Goal: Information Seeking & Learning: Learn about a topic

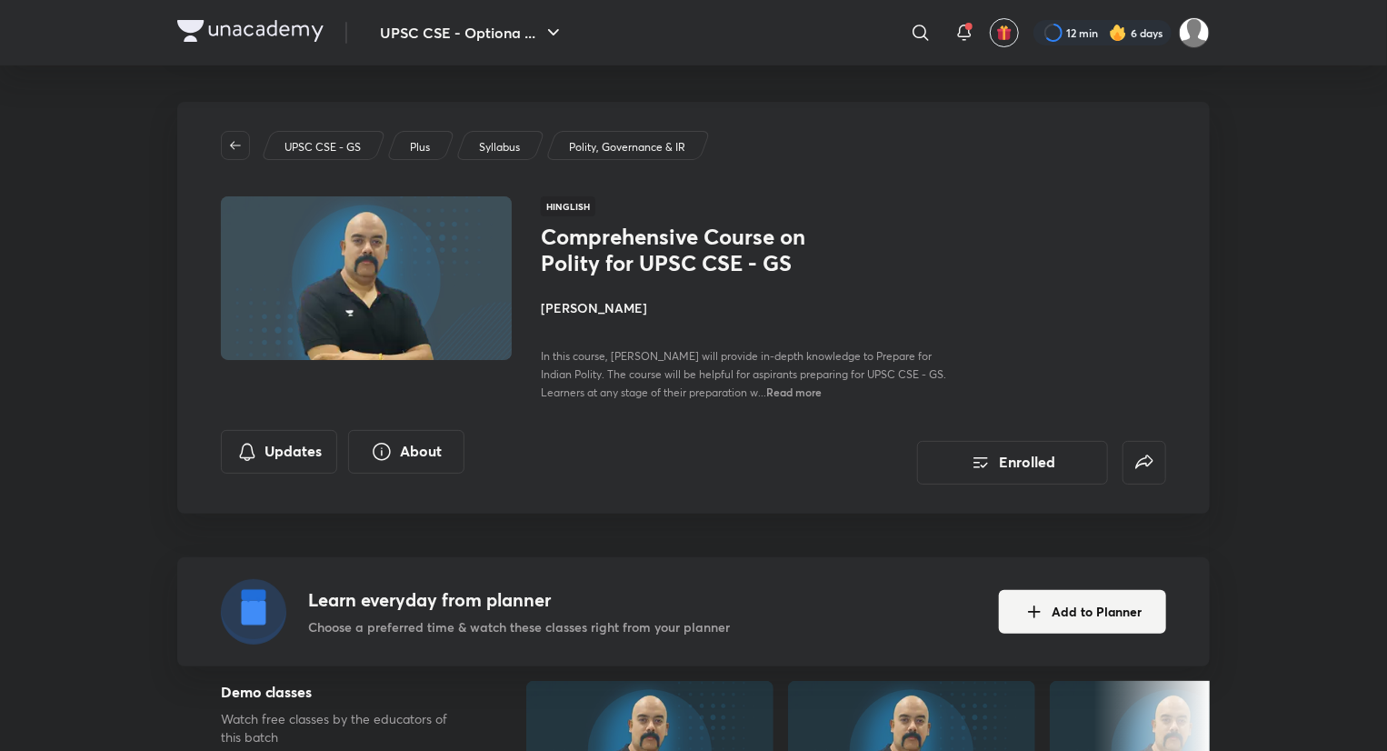
drag, startPoint x: 393, startPoint y: 219, endPoint x: 599, endPoint y: 241, distance: 207.4
click at [393, 221] on img at bounding box center [366, 277] width 296 height 167
drag, startPoint x: 653, startPoint y: 341, endPoint x: 865, endPoint y: 354, distance: 212.1
click at [659, 342] on div "Comprehensive Course on Polity for UPSC CSE - GS Dr Sidharth Arora In this cour…" at bounding box center [744, 312] width 407 height 177
click at [1018, 462] on button "Enrolled" at bounding box center [1012, 461] width 191 height 44
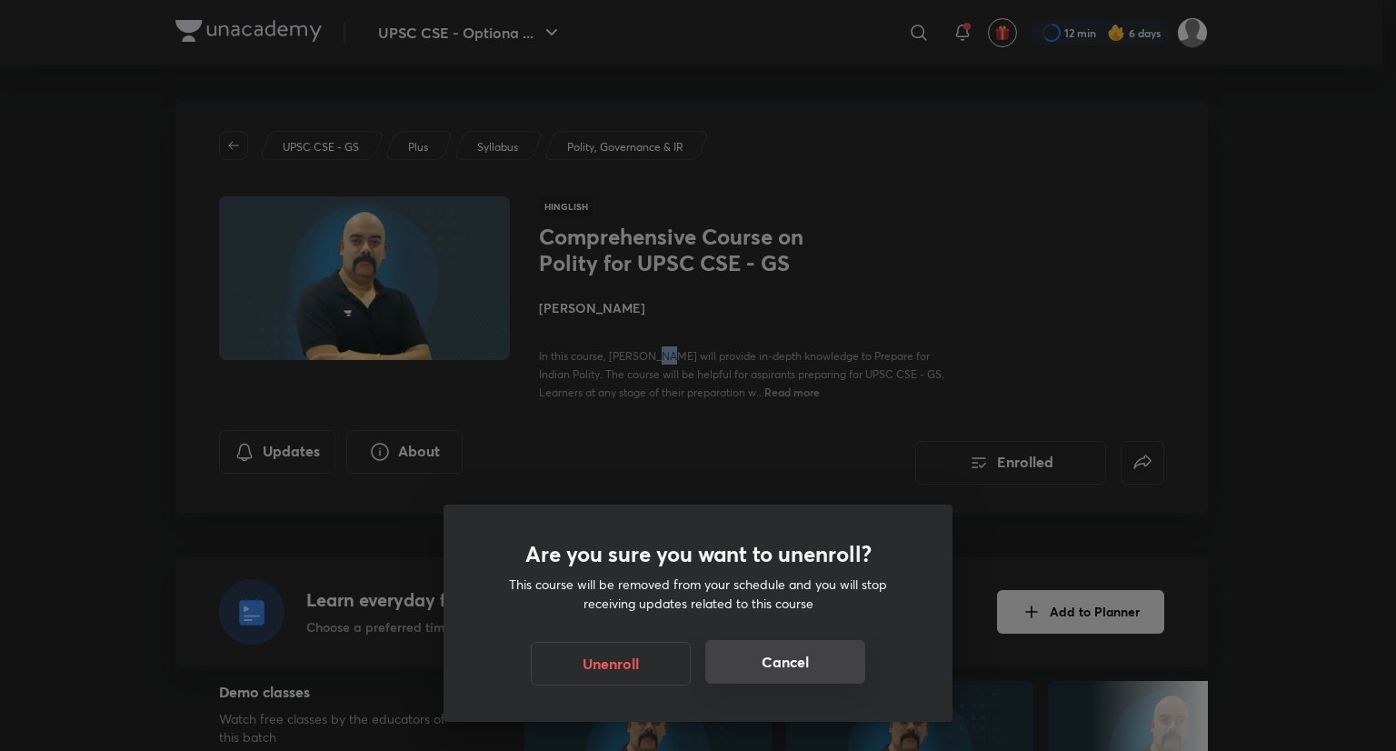
click at [815, 668] on button "Cancel" at bounding box center [785, 662] width 160 height 44
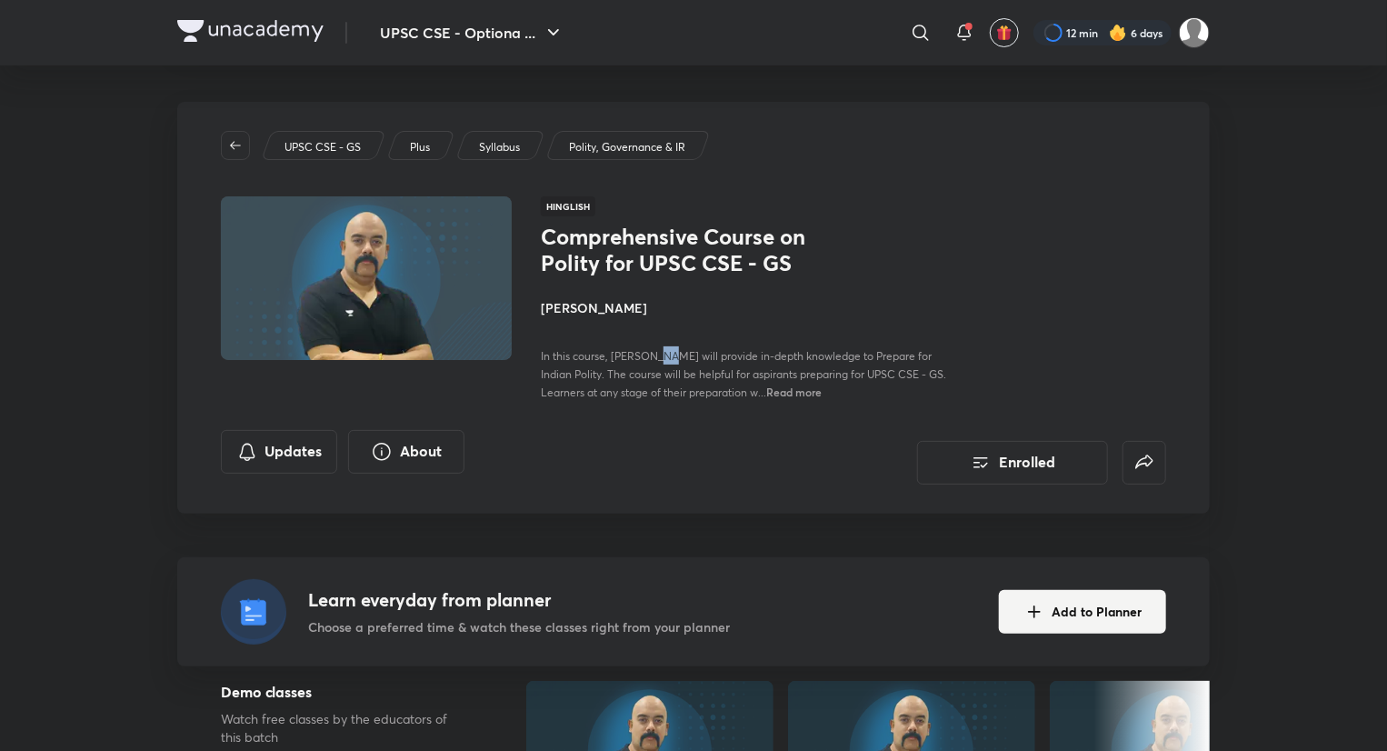
drag, startPoint x: 317, startPoint y: 294, endPoint x: 365, endPoint y: 204, distance: 102.0
click at [320, 292] on img at bounding box center [366, 277] width 296 height 167
click at [665, 266] on h1 "Comprehensive Course on Polity for UPSC CSE - GS" at bounding box center [689, 250] width 297 height 53
click at [560, 204] on span "Hinglish" at bounding box center [568, 206] width 55 height 20
click at [595, 309] on h4 "[PERSON_NAME]" at bounding box center [744, 307] width 407 height 19
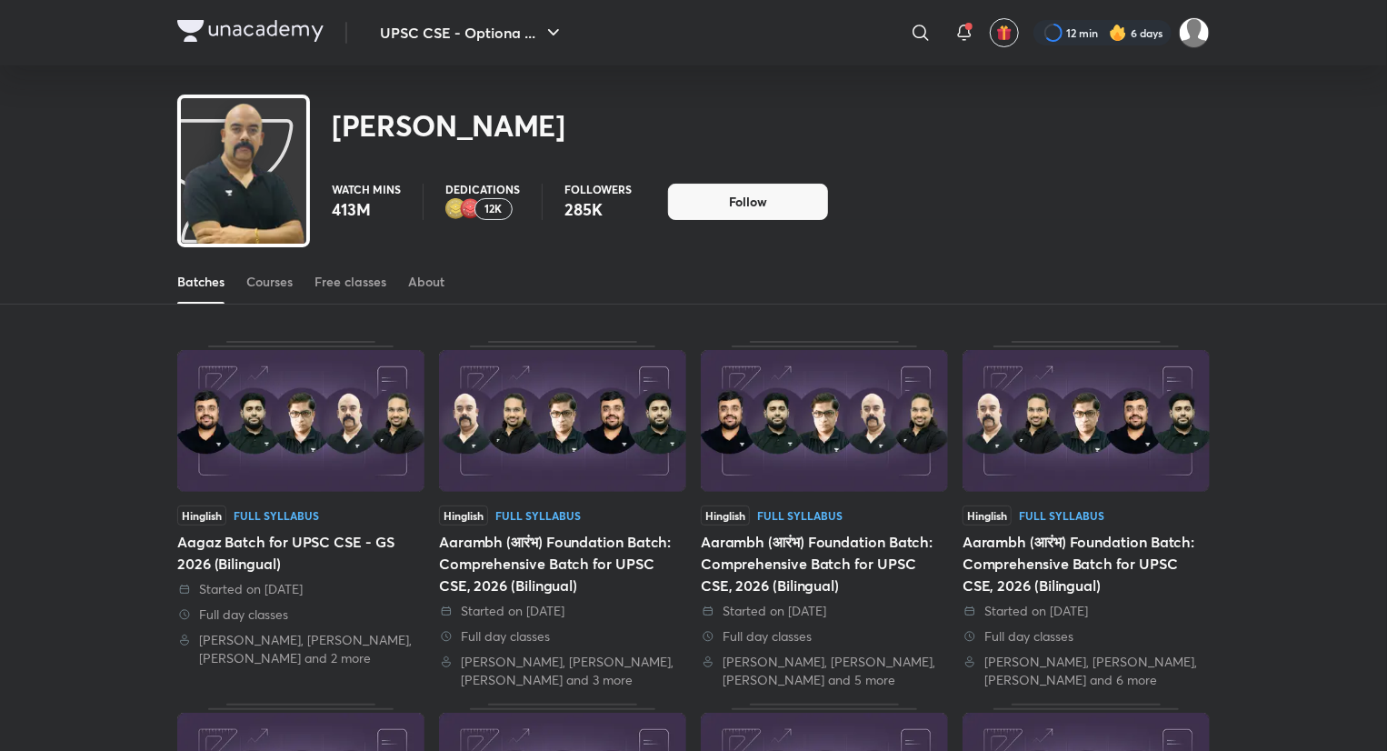
click at [297, 283] on div "Batches Courses Free classes About" at bounding box center [693, 282] width 1032 height 44
click at [262, 289] on div "Courses" at bounding box center [269, 282] width 46 height 18
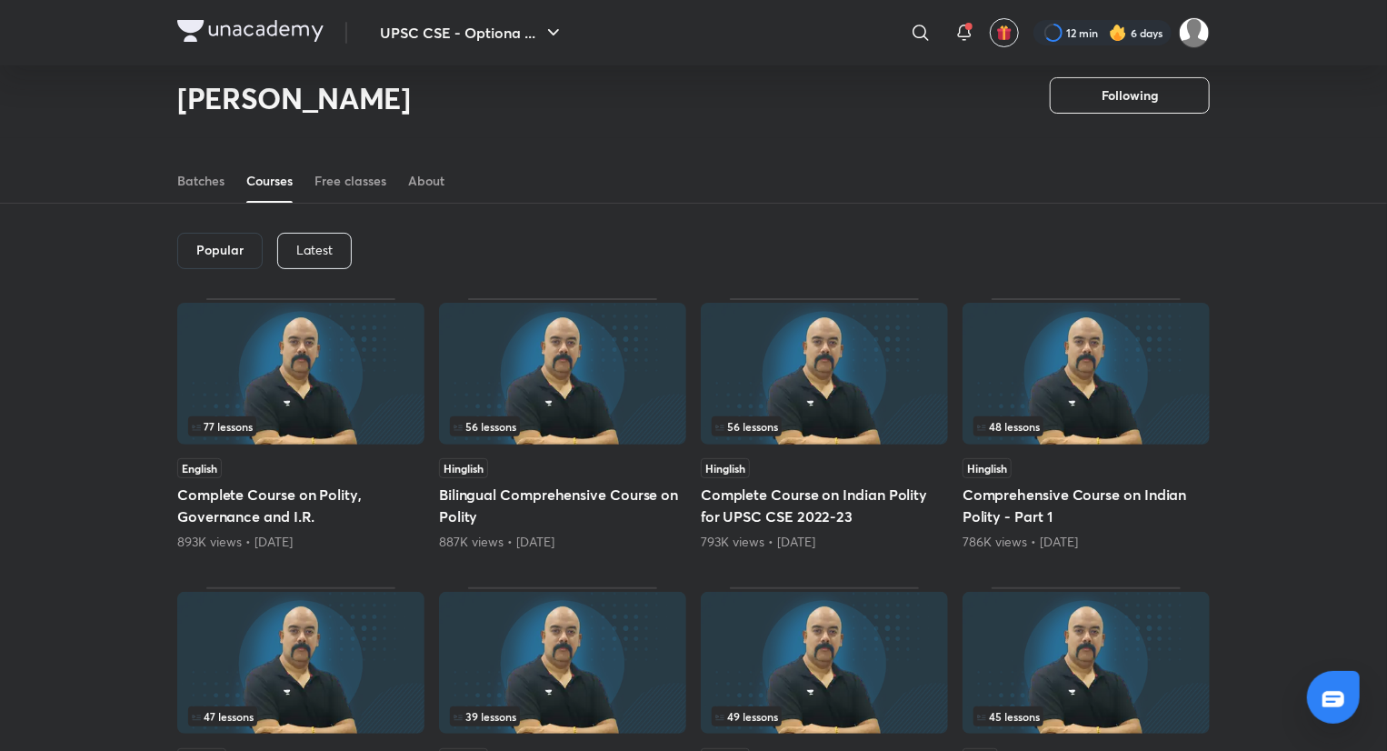
scroll to position [55, 0]
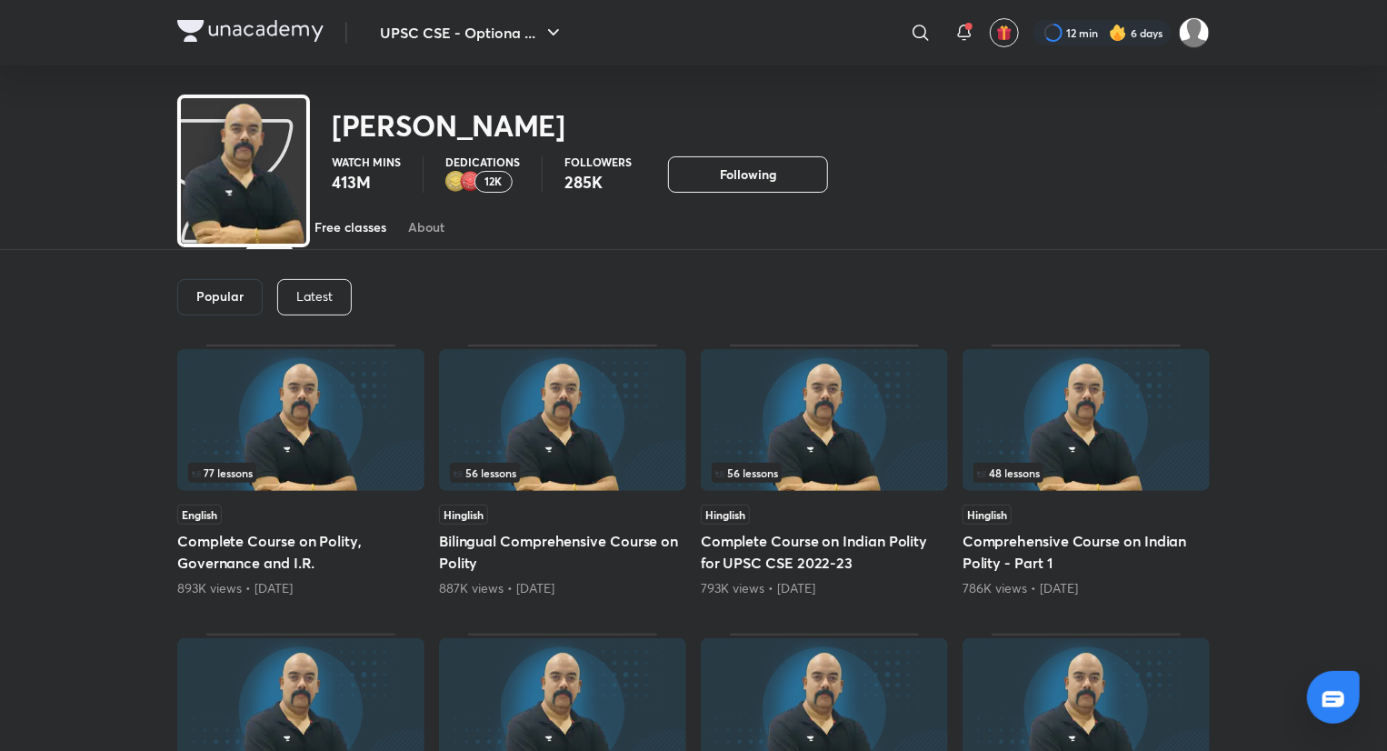
drag, startPoint x: 354, startPoint y: 230, endPoint x: 367, endPoint y: 231, distance: 12.8
click at [355, 230] on div "Free classes" at bounding box center [350, 227] width 72 height 18
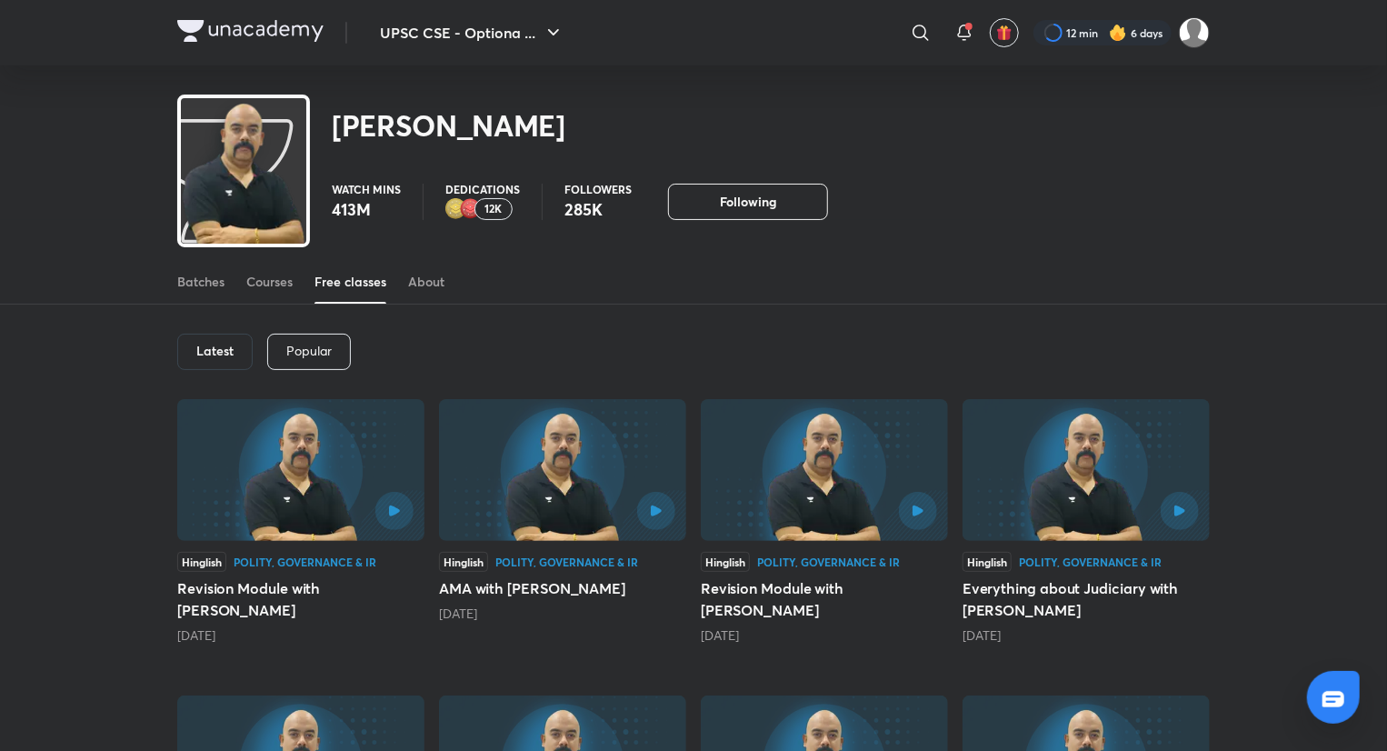
click at [207, 350] on h6 "Latest" at bounding box center [214, 350] width 37 height 15
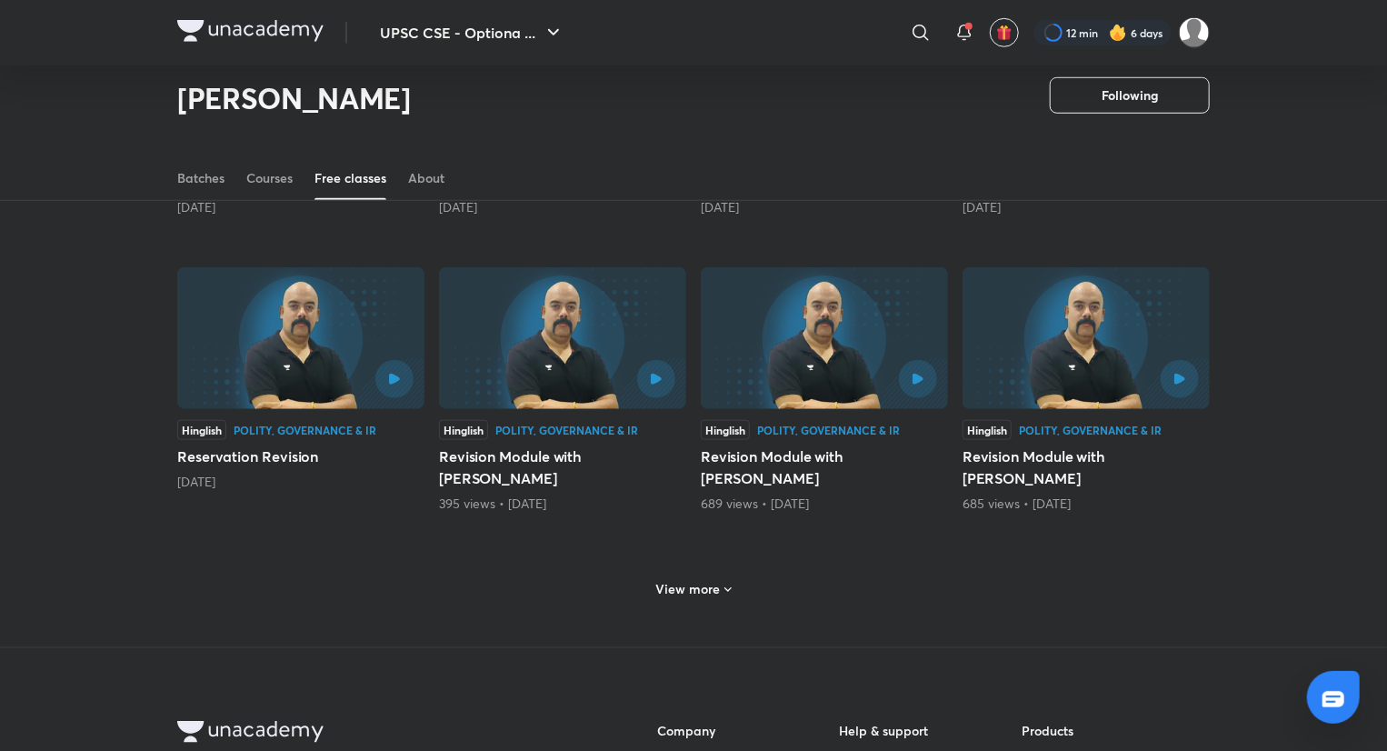
scroll to position [715, 0]
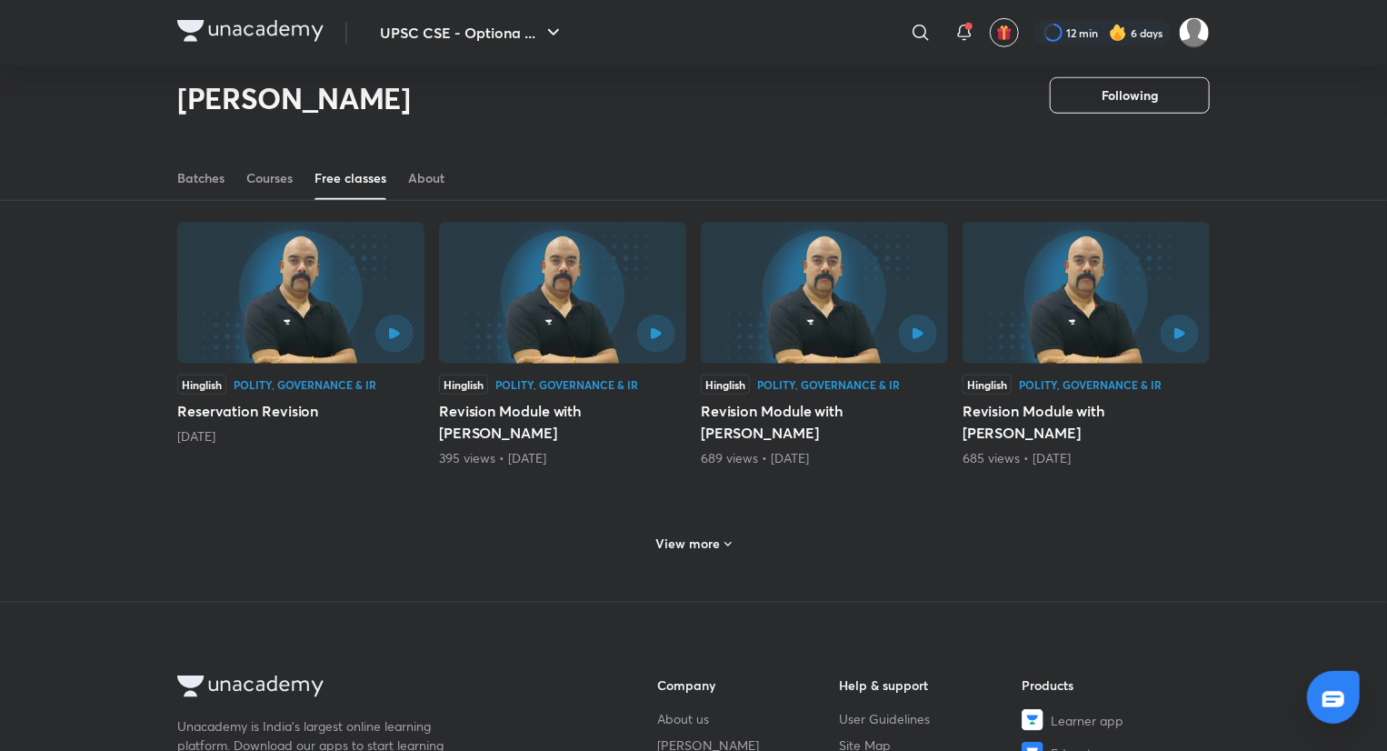
click at [717, 550] on h6 "View more" at bounding box center [688, 543] width 65 height 18
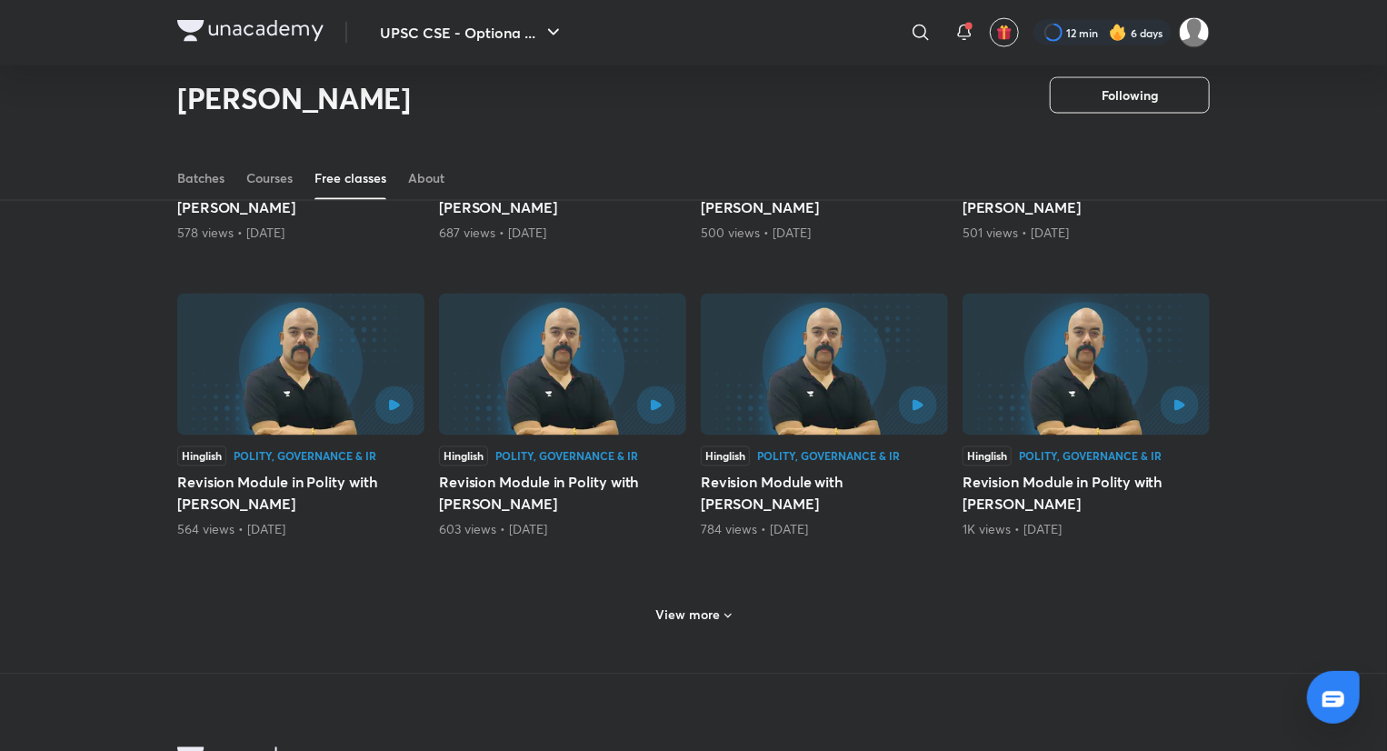
scroll to position [1533, 0]
click at [723, 617] on icon at bounding box center [728, 615] width 15 height 15
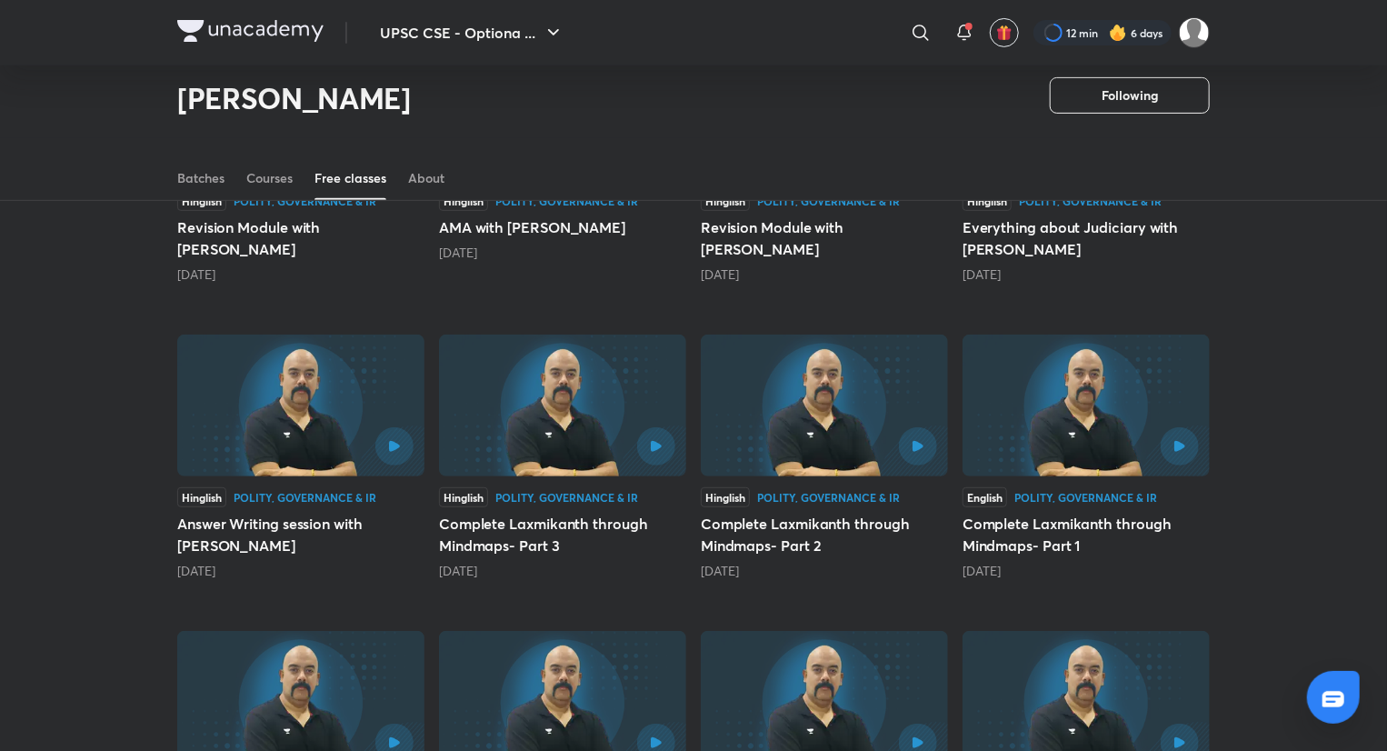
scroll to position [261, 0]
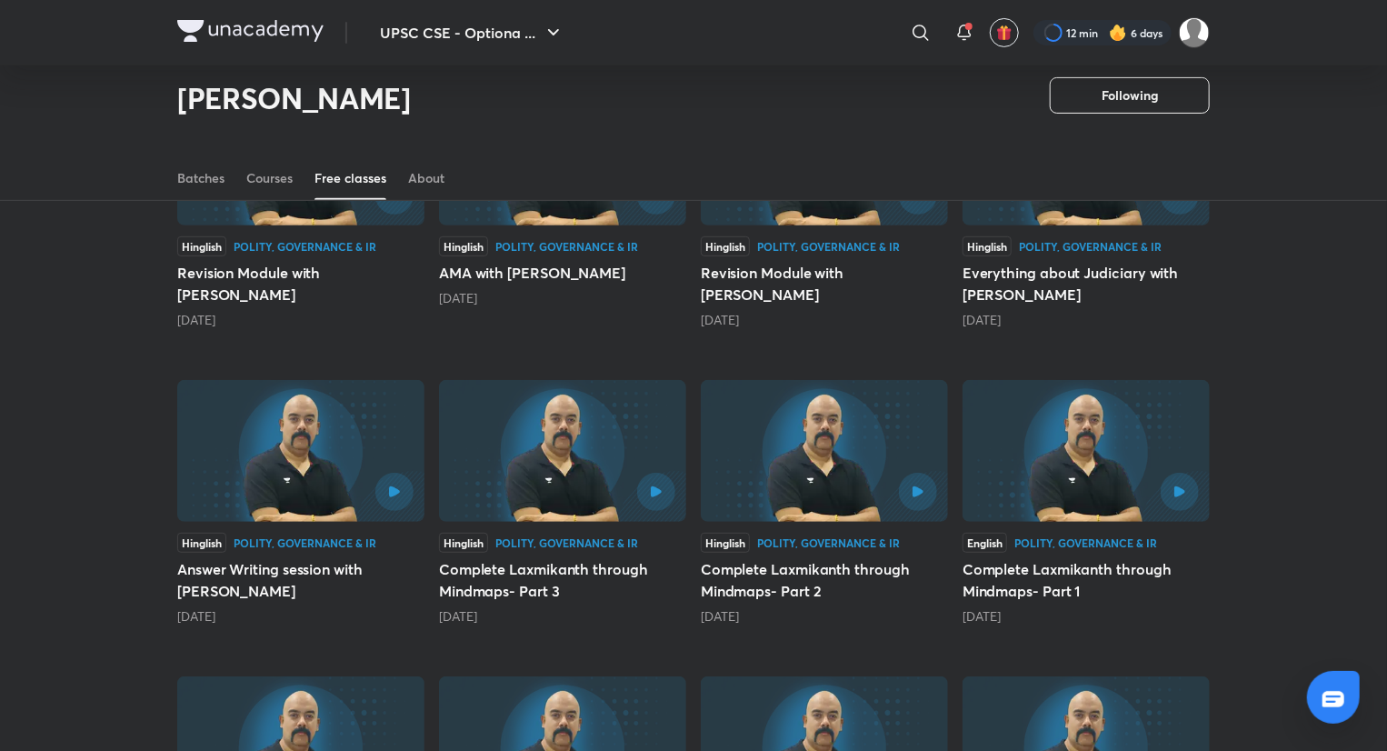
drag, startPoint x: 1005, startPoint y: 463, endPoint x: 883, endPoint y: 465, distance: 121.8
